Goal: Task Accomplishment & Management: Complete application form

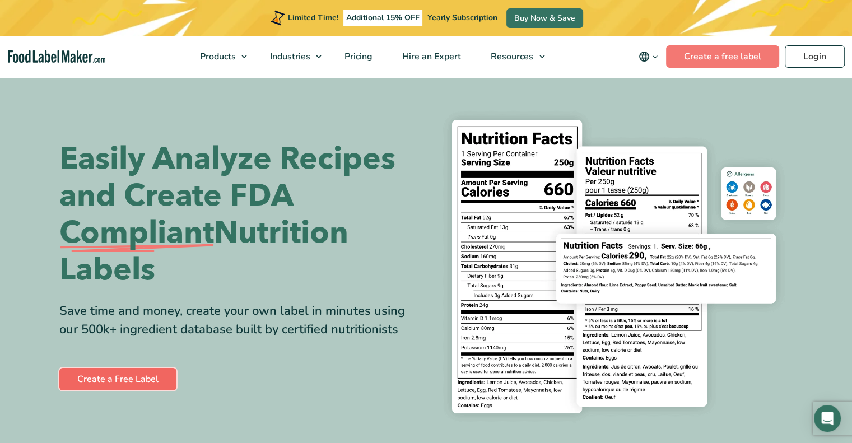
click at [124, 385] on link "Create a Free Label" at bounding box center [117, 379] width 117 height 22
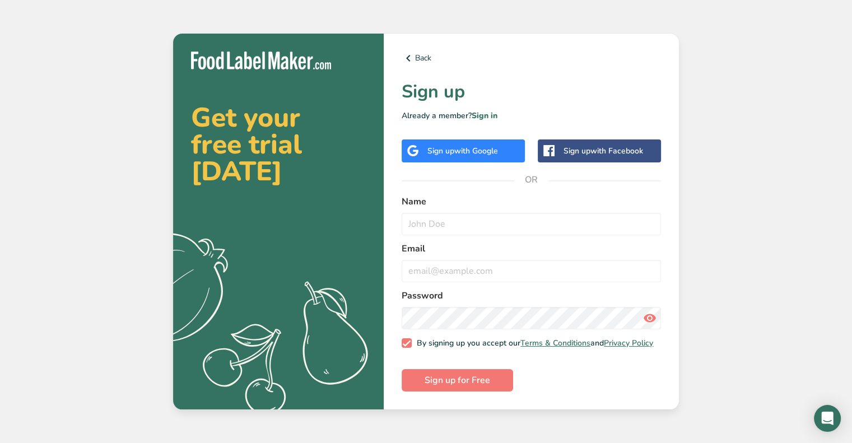
click at [508, 150] on div "Sign up with Google" at bounding box center [462, 150] width 123 height 23
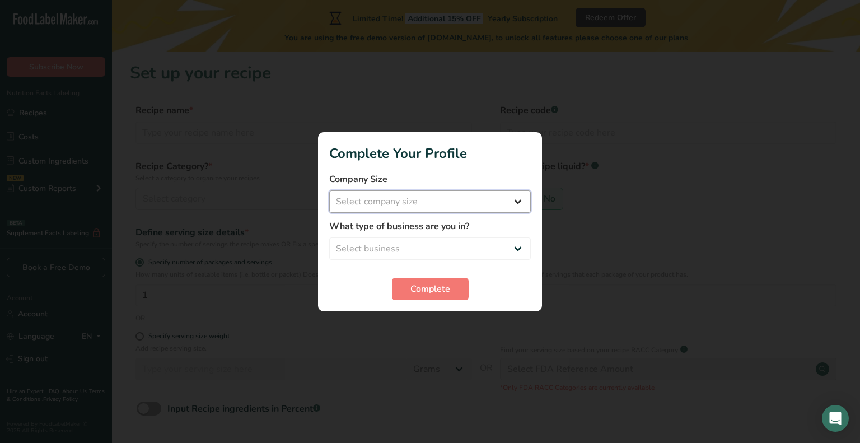
click at [406, 200] on select "Select company size Fewer than 10 Employees 10 to 50 Employees 51 to 500 Employ…" at bounding box center [430, 201] width 202 height 22
select select "1"
click at [329, 190] on select "Select company size Fewer than 10 Employees 10 to 50 Employees 51 to 500 Employ…" at bounding box center [430, 201] width 202 height 22
click at [417, 242] on select "Select business Packaged Food Manufacturer Restaurant & Cafe Bakery Meal Plans …" at bounding box center [430, 248] width 202 height 22
select select "2"
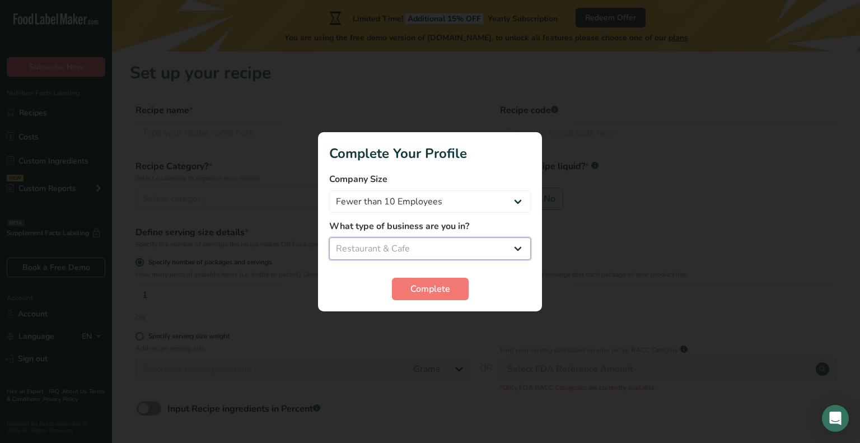
click at [329, 237] on select "Select business Packaged Food Manufacturer Restaurant & Cafe Bakery Meal Plans …" at bounding box center [430, 248] width 202 height 22
click at [451, 300] on section "Complete Your Profile Company Size Fewer than 10 Employees 10 to 50 Employees 5…" at bounding box center [430, 221] width 224 height 179
click at [451, 296] on button "Complete" at bounding box center [430, 289] width 77 height 22
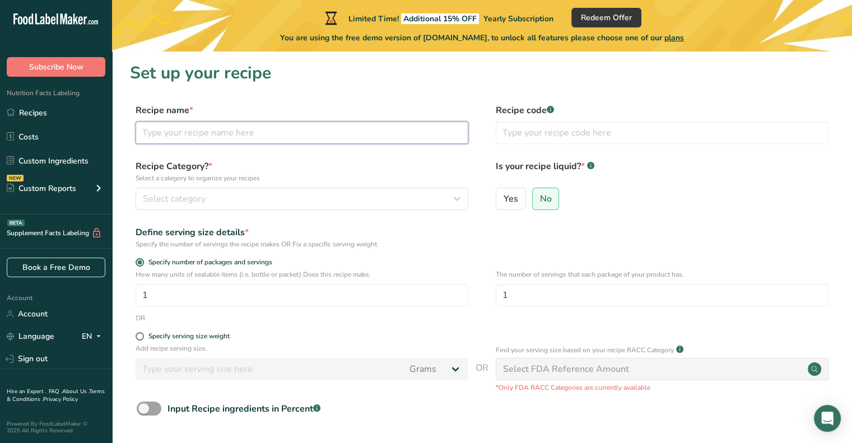
click at [212, 131] on input "text" at bounding box center [302, 133] width 333 height 22
click at [283, 141] on input "text" at bounding box center [302, 133] width 333 height 22
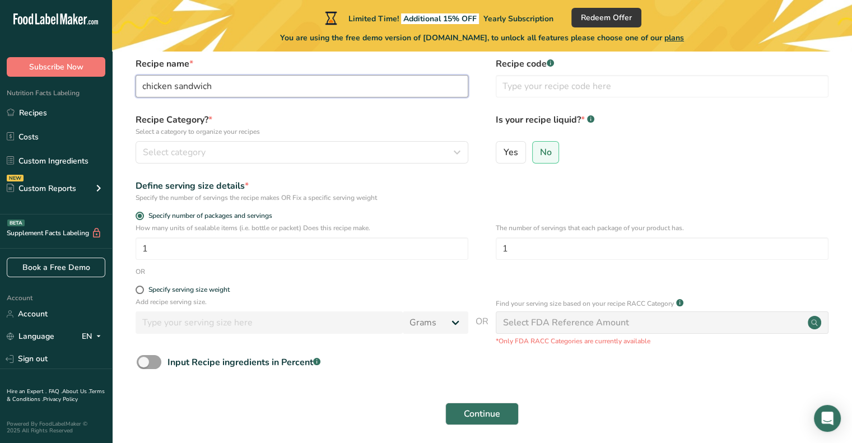
scroll to position [56, 0]
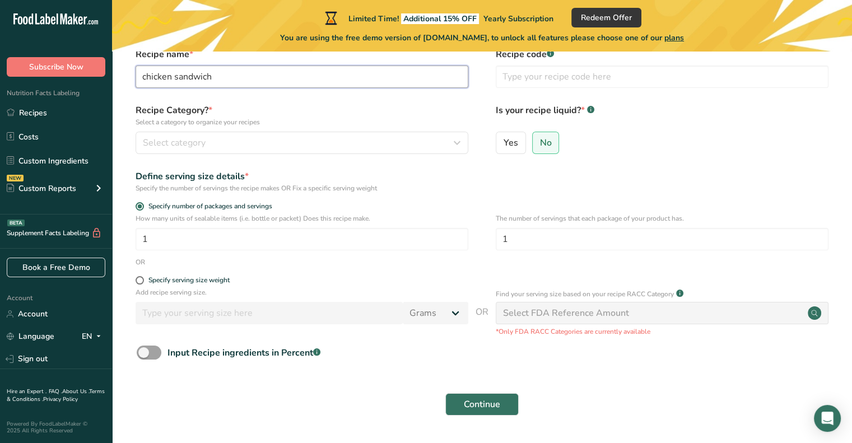
type input "chicken sandwich"
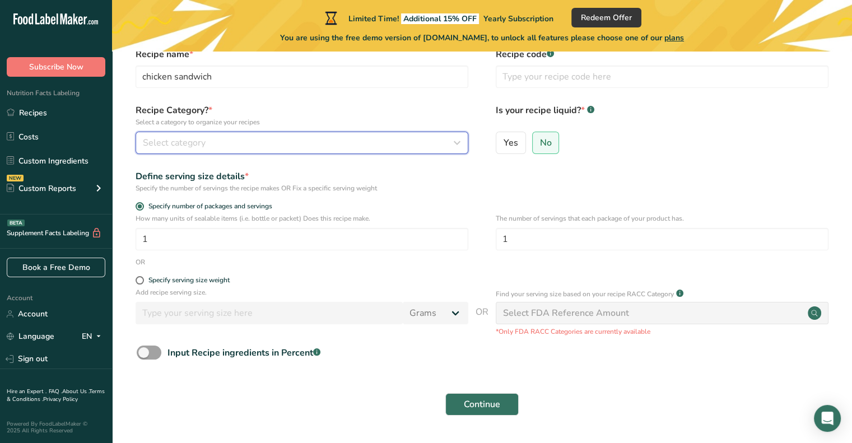
click at [238, 147] on div "Select category" at bounding box center [298, 142] width 311 height 13
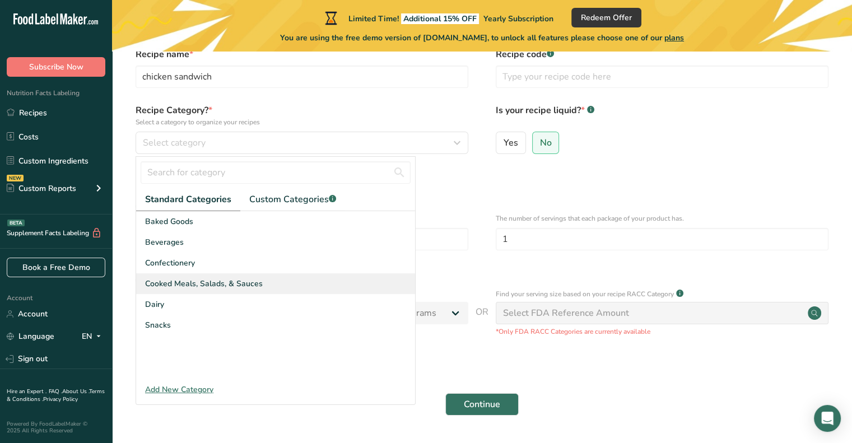
click at [180, 286] on span "Cooked Meals, Salads, & Sauces" at bounding box center [204, 284] width 118 height 12
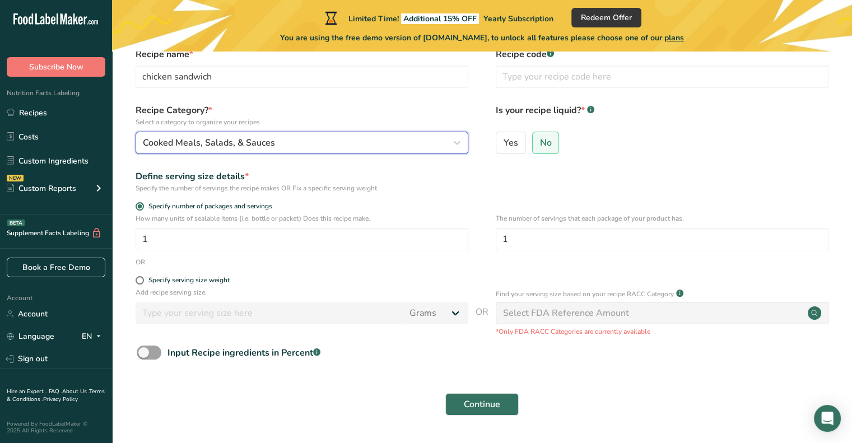
click at [247, 146] on span "Cooked Meals, Salads, & Sauces" at bounding box center [209, 142] width 132 height 13
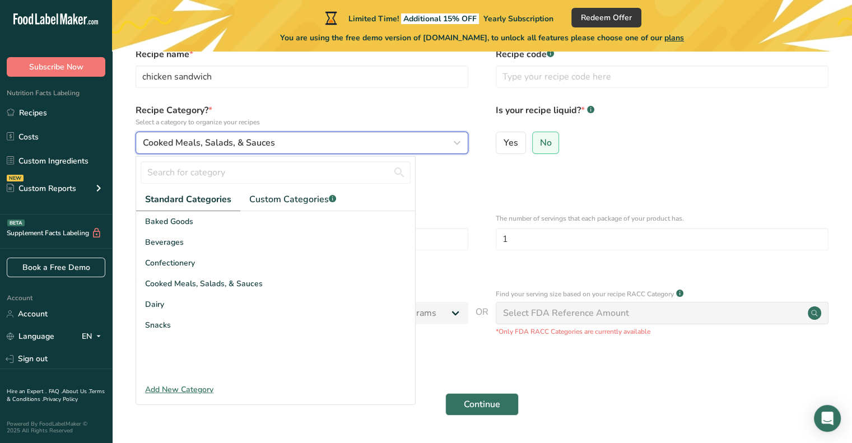
click at [278, 135] on button "Cooked Meals, Salads, & Sauces" at bounding box center [302, 143] width 333 height 22
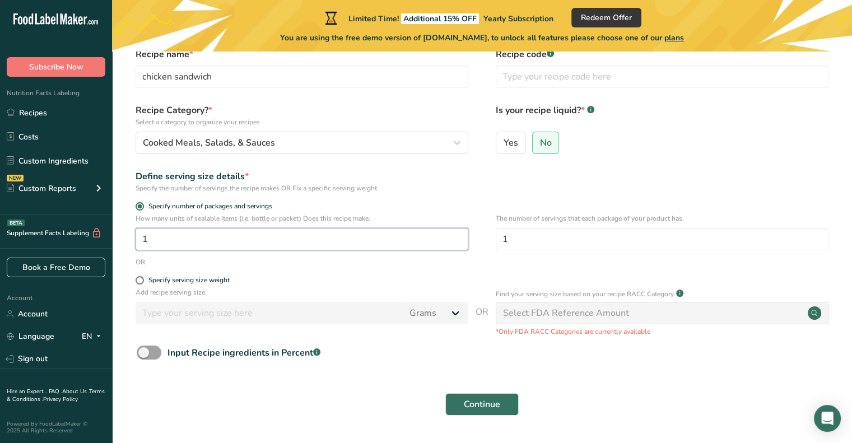
click at [230, 239] on input "1" at bounding box center [302, 239] width 333 height 22
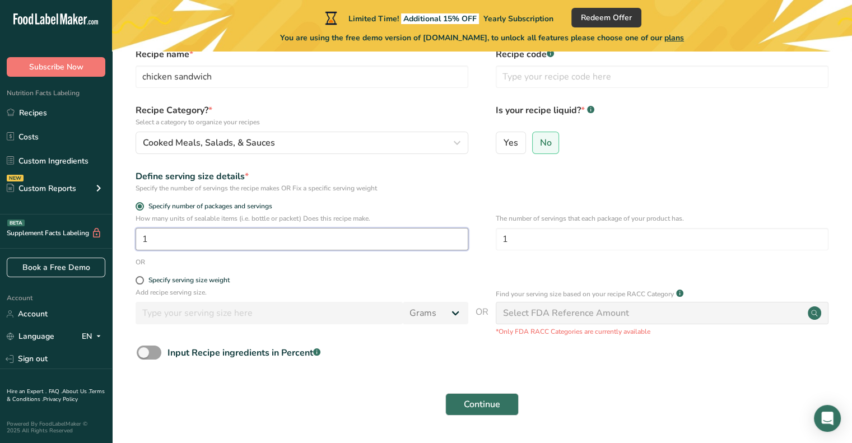
click at [230, 239] on input "1" at bounding box center [302, 239] width 333 height 22
click at [518, 235] on input "1" at bounding box center [662, 239] width 333 height 22
click at [488, 263] on div "OR" at bounding box center [482, 262] width 704 height 10
click at [484, 398] on span "Continue" at bounding box center [482, 404] width 36 height 13
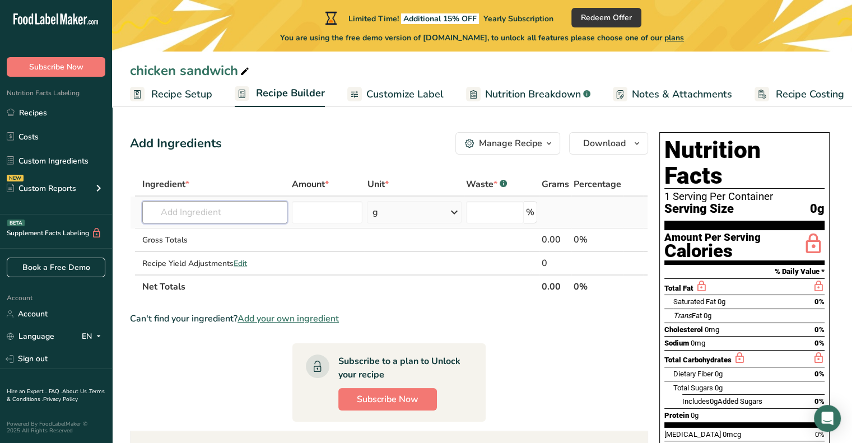
click at [206, 207] on input "text" at bounding box center [214, 212] width 145 height 22
click at [211, 213] on input "text" at bounding box center [214, 212] width 145 height 22
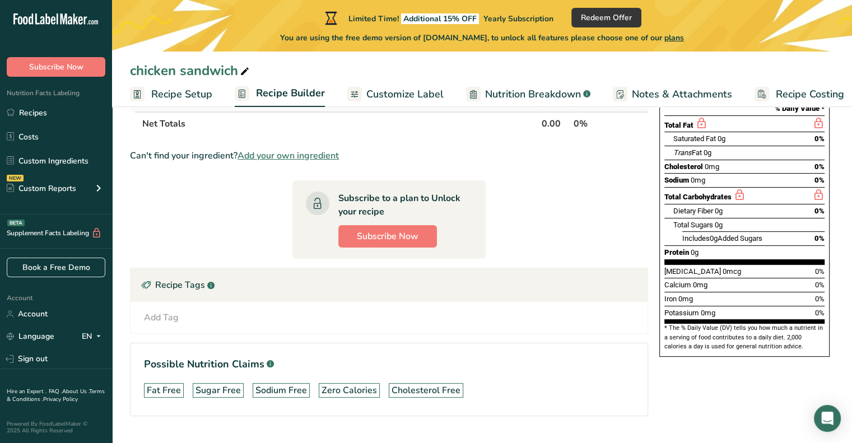
scroll to position [21, 0]
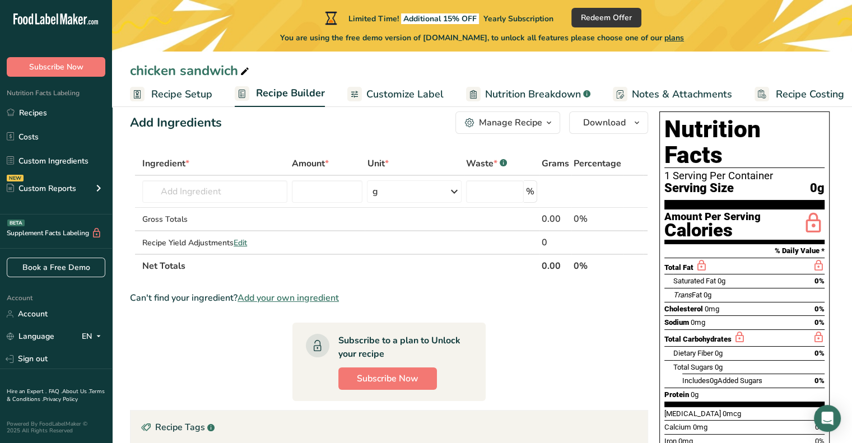
click at [786, 288] on div "Trans Fat 0g" at bounding box center [748, 295] width 151 height 14
click at [205, 194] on input "text" at bounding box center [214, 191] width 145 height 22
click at [259, 192] on input "text" at bounding box center [214, 191] width 145 height 22
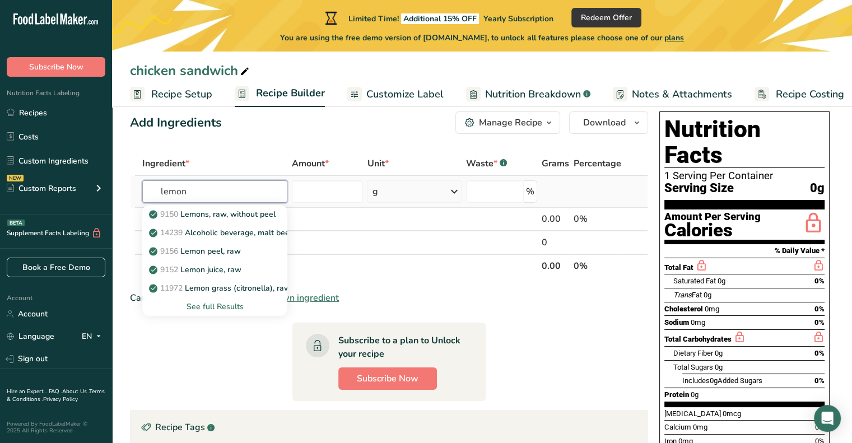
click at [253, 190] on input "lemon" at bounding box center [214, 191] width 145 height 22
click at [251, 190] on input "lemon" at bounding box center [214, 191] width 145 height 22
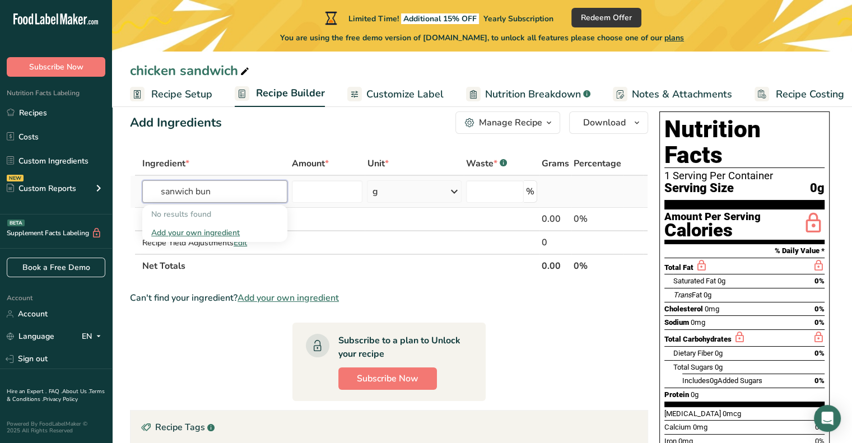
click at [251, 190] on input "sanwich bun" at bounding box center [214, 191] width 145 height 22
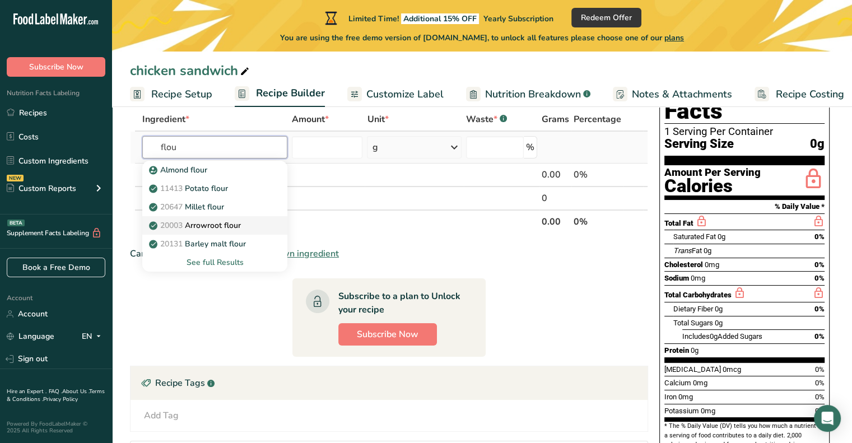
scroll to position [56, 0]
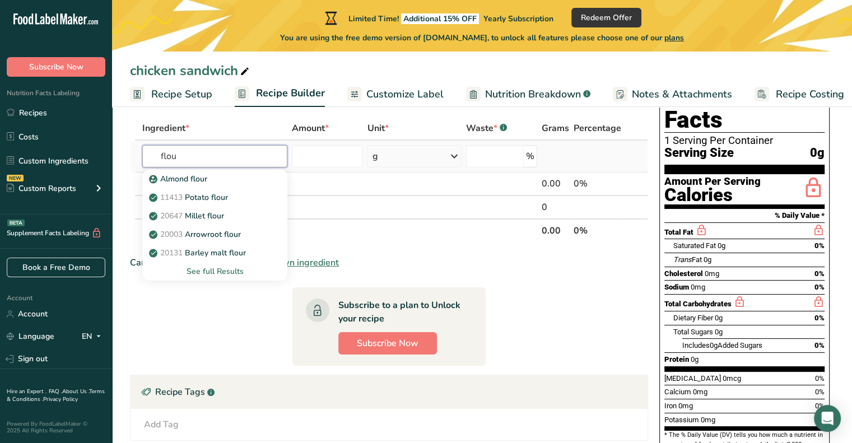
click at [189, 160] on input "flou" at bounding box center [214, 156] width 145 height 22
type input "wheat flour"
click at [218, 181] on p "20082 Wheat flour, white, all-purpose, self-rising, enriched" at bounding box center [262, 179] width 222 height 12
type input "Wheat flour, white, all-purpose, self-rising, enriched"
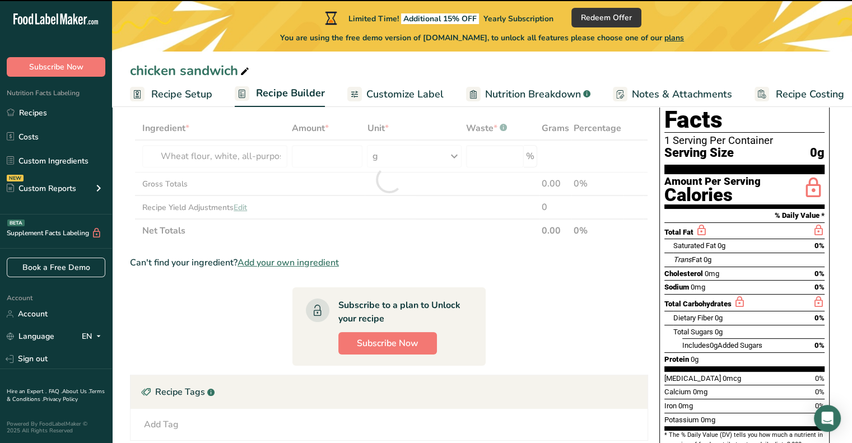
type input "0"
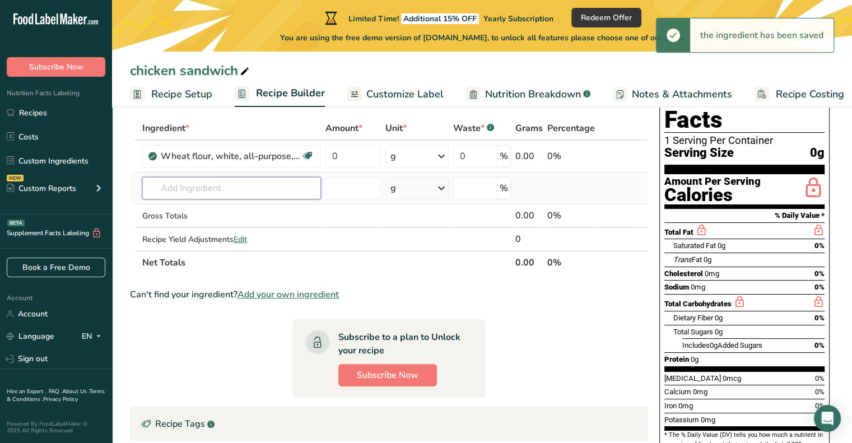
click at [250, 187] on input "text" at bounding box center [231, 188] width 179 height 22
click at [249, 187] on input "text" at bounding box center [231, 188] width 179 height 22
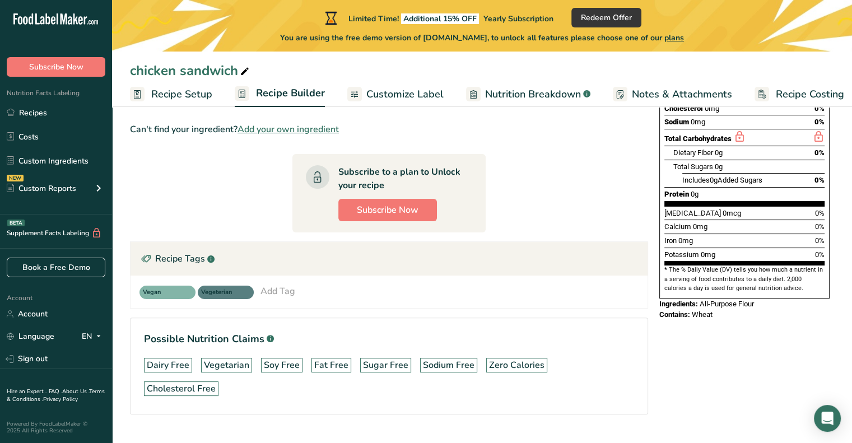
scroll to position [0, 0]
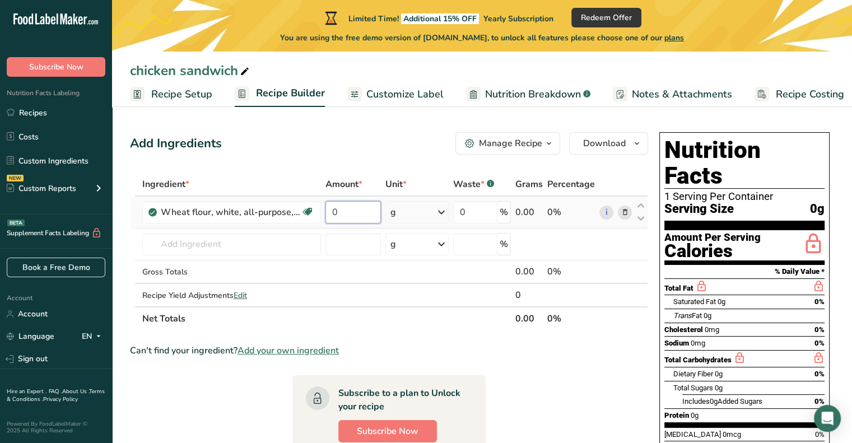
click at [351, 213] on input "0" at bounding box center [353, 212] width 56 height 22
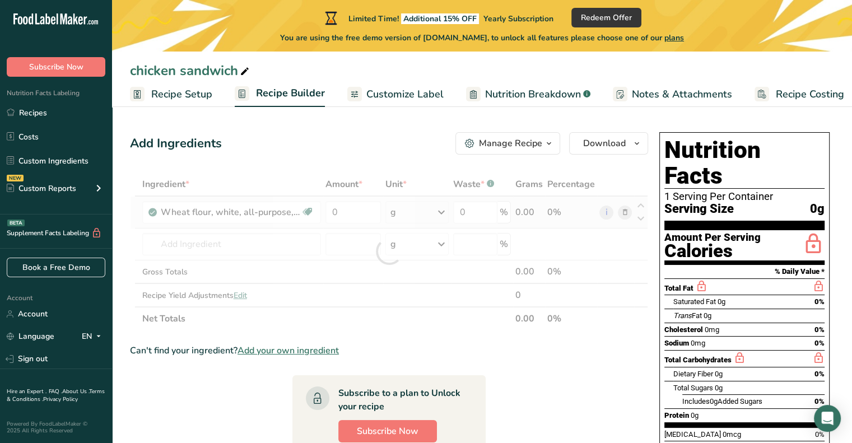
click at [393, 212] on div "Ingredient * Amount * Unit * Waste * .a-a{fill:#347362;}.b-a{fill:#fff;} Grams …" at bounding box center [389, 251] width 518 height 158
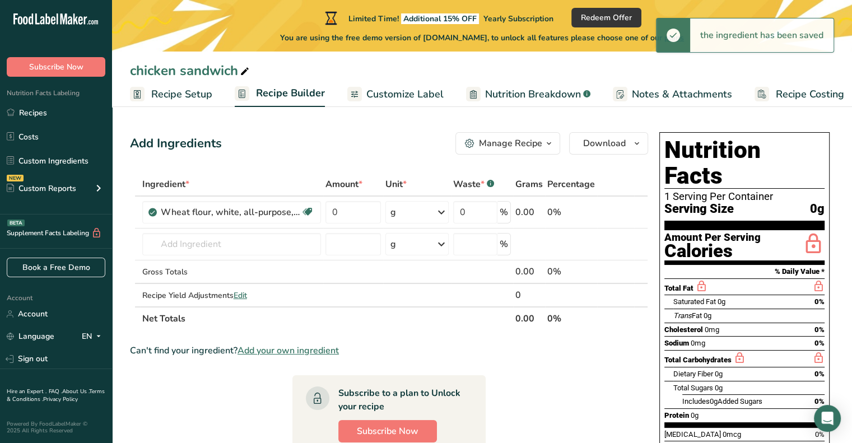
click at [413, 211] on div "g" at bounding box center [416, 212] width 63 height 22
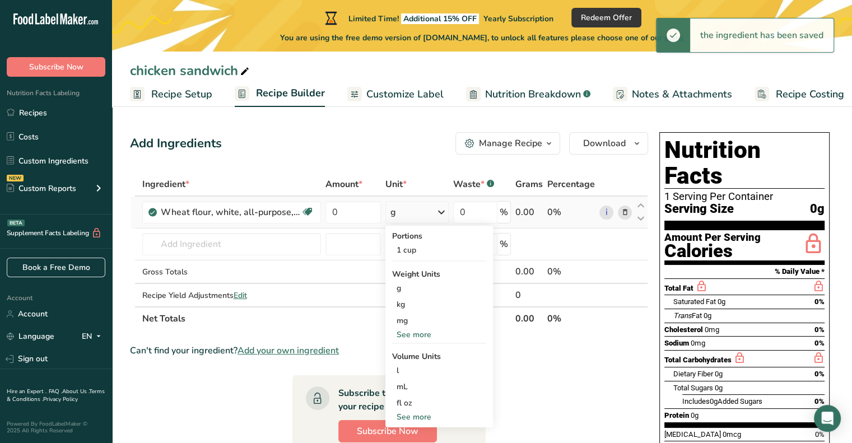
click at [431, 211] on div "g" at bounding box center [416, 212] width 63 height 22
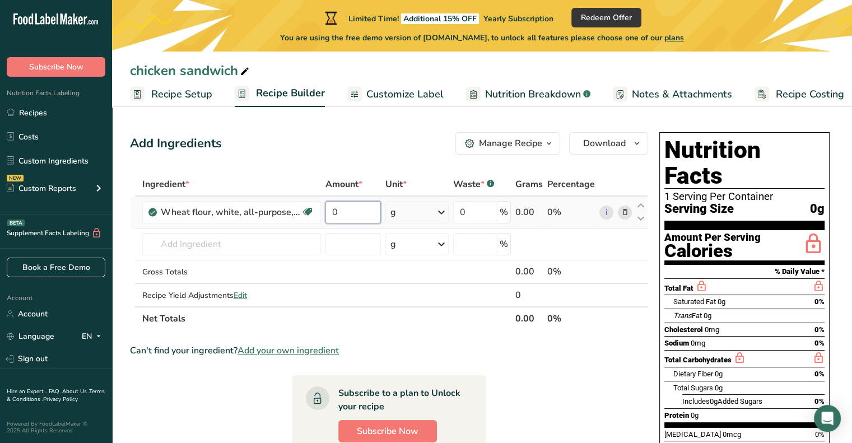
click at [357, 213] on input "0" at bounding box center [353, 212] width 56 height 22
click at [354, 208] on input "0" at bounding box center [353, 212] width 56 height 22
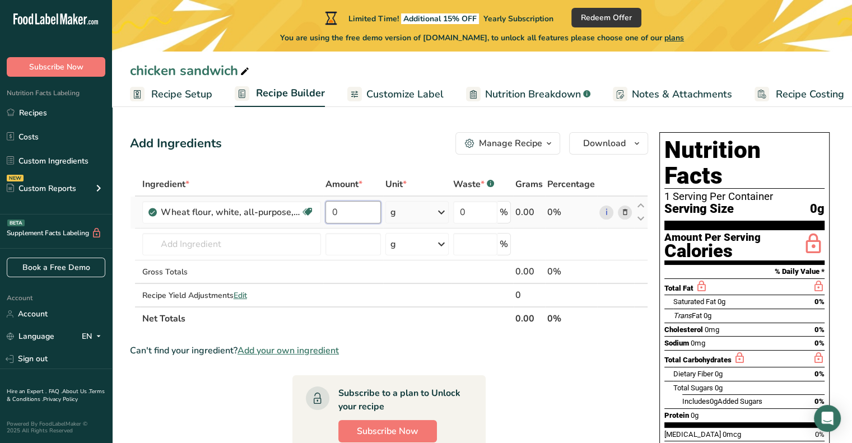
click at [355, 213] on input "0" at bounding box center [353, 212] width 56 height 22
click at [357, 210] on input "0" at bounding box center [353, 212] width 56 height 22
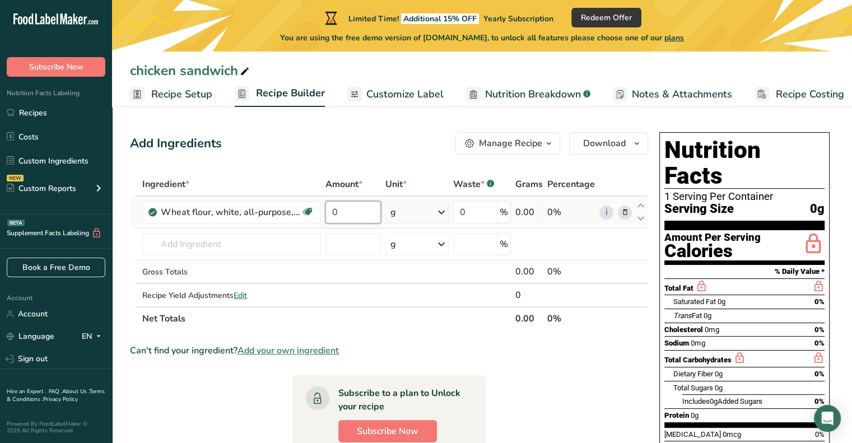
click at [357, 210] on input "0" at bounding box center [353, 212] width 56 height 22
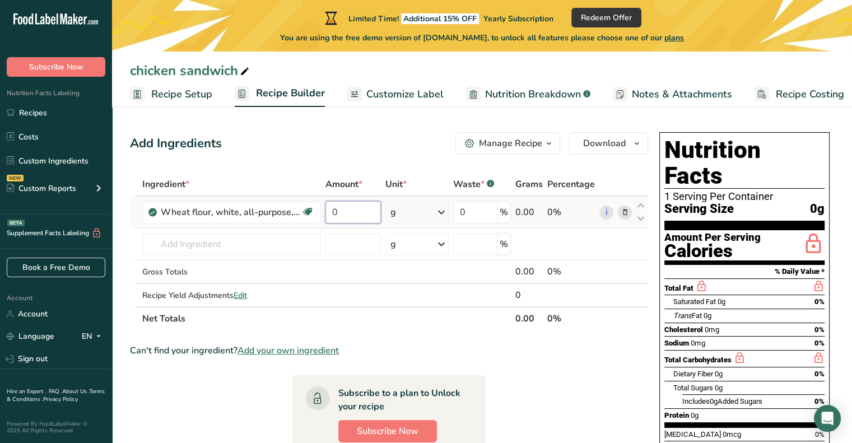
click at [357, 210] on input "0" at bounding box center [353, 212] width 56 height 22
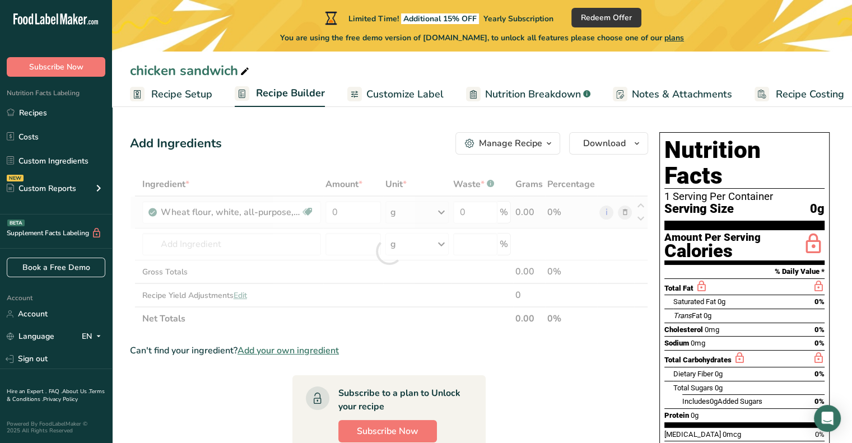
click at [618, 209] on div "Ingredient * Amount * Unit * Waste * .a-a{fill:#347362;}.b-a{fill:#fff;} Grams …" at bounding box center [389, 251] width 518 height 158
